Goal: Transaction & Acquisition: Purchase product/service

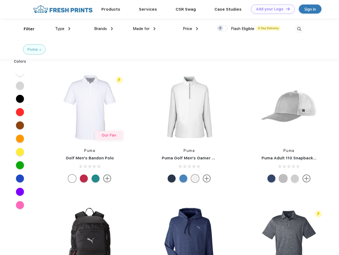
scroll to position [0, 0]
click at [270, 9] on link "Add your Logo Design Tool" at bounding box center [273, 9] width 44 height 9
click at [0, 0] on div "Design Tool" at bounding box center [0, 0] width 0 height 0
click at [285, 9] on link "Add your Logo Design Tool" at bounding box center [273, 9] width 44 height 9
click at [26, 29] on div "Filter" at bounding box center [29, 29] width 11 height 6
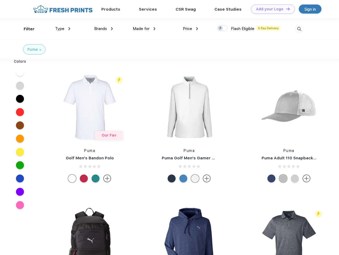
click at [63, 29] on span "Type" at bounding box center [59, 28] width 9 height 5
click at [103, 29] on span "Brands" at bounding box center [100, 28] width 13 height 5
click at [144, 29] on span "Made for" at bounding box center [141, 28] width 17 height 5
click at [190, 29] on span "Price" at bounding box center [187, 28] width 9 height 5
click at [222, 28] on div at bounding box center [222, 28] width 10 height 6
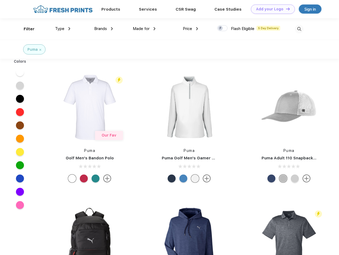
click at [220, 28] on input "checkbox" at bounding box center [218, 26] width 3 height 3
click at [299, 29] on img at bounding box center [298, 29] width 9 height 9
